Goal: Task Accomplishment & Management: Use online tool/utility

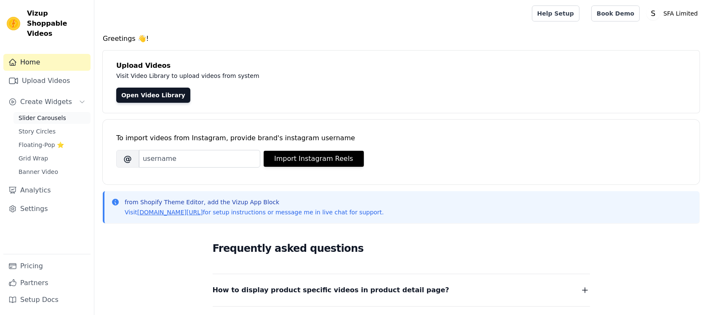
click at [32, 114] on span "Slider Carousels" at bounding box center [43, 118] width 48 height 8
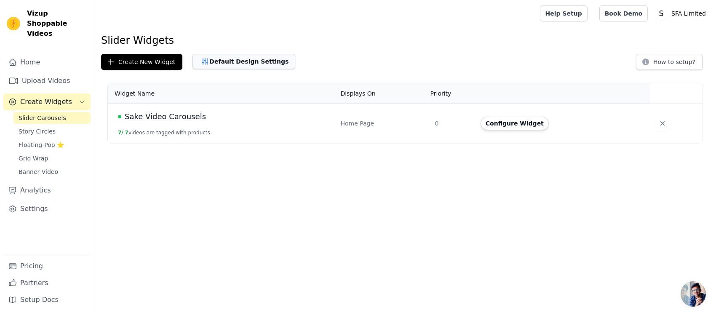
click at [215, 59] on button "Default Design Settings" at bounding box center [243, 61] width 103 height 15
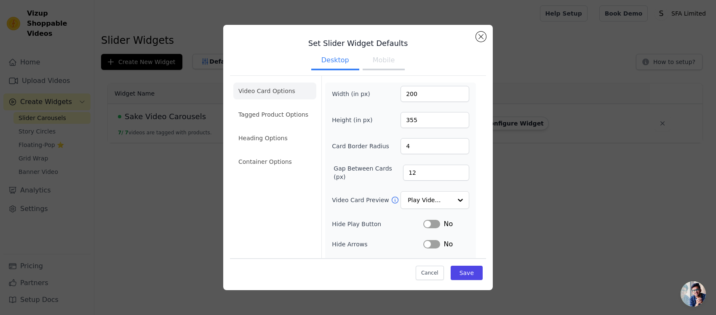
click at [388, 59] on button "Mobile" at bounding box center [384, 61] width 42 height 19
click at [321, 60] on button "Desktop" at bounding box center [335, 61] width 48 height 19
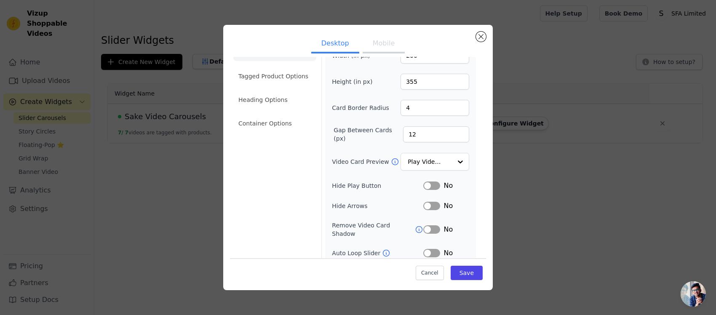
scroll to position [78, 0]
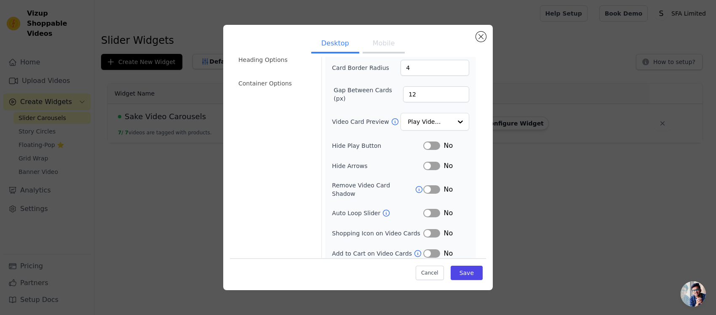
click at [429, 209] on button "Label" at bounding box center [431, 213] width 17 height 8
click at [461, 272] on button "Save" at bounding box center [467, 273] width 32 height 14
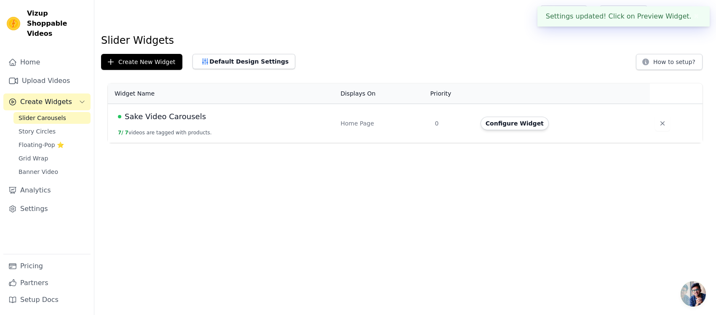
click at [43, 114] on span "Slider Carousels" at bounding box center [43, 118] width 48 height 8
click at [266, 143] on html "Settings updated! Click on Preview Widget. ✖ Vizup Shoppable Videos Home Upload…" at bounding box center [358, 71] width 716 height 143
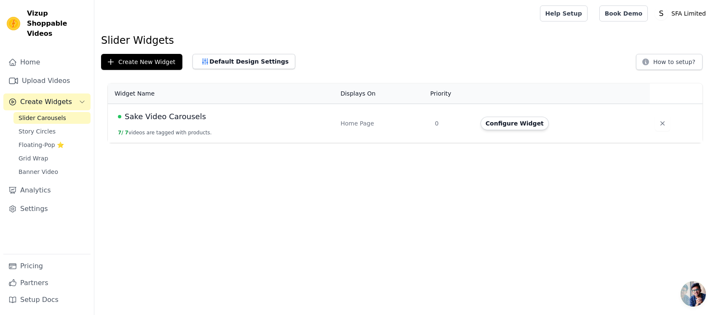
click at [159, 115] on span "Sake Video Carousels" at bounding box center [165, 117] width 81 height 12
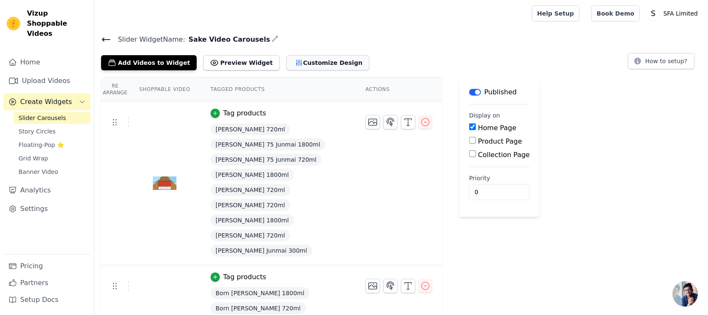
click at [293, 59] on button "Customize Design" at bounding box center [327, 62] width 83 height 15
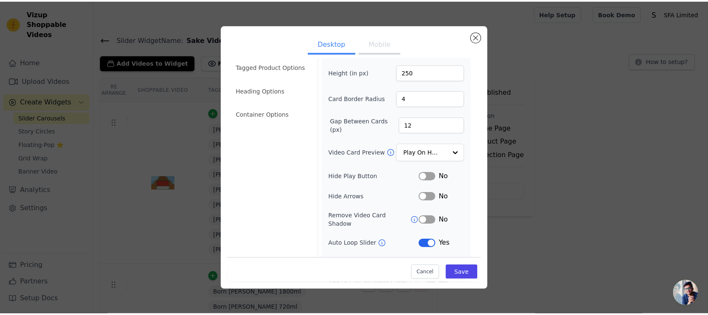
scroll to position [61, 0]
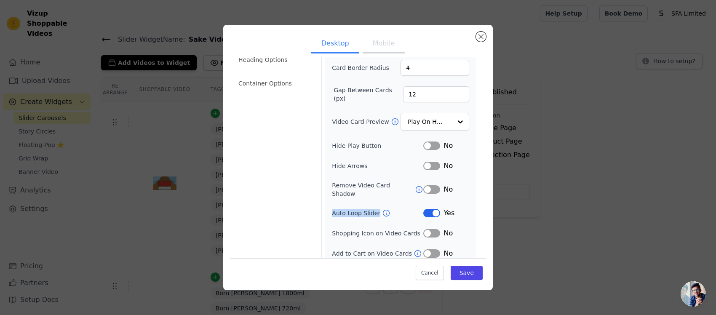
drag, startPoint x: 328, startPoint y: 207, endPoint x: 375, endPoint y: 211, distance: 47.3
click at [375, 211] on div "Width (in px) 200 Height (in px) 250 Card Border Radius 4 Gap Between Cards (px…" at bounding box center [400, 133] width 151 height 258
copy label "Auto Loop Slider"
click at [483, 40] on button "Close modal" at bounding box center [481, 37] width 10 height 10
